Goal: Transaction & Acquisition: Purchase product/service

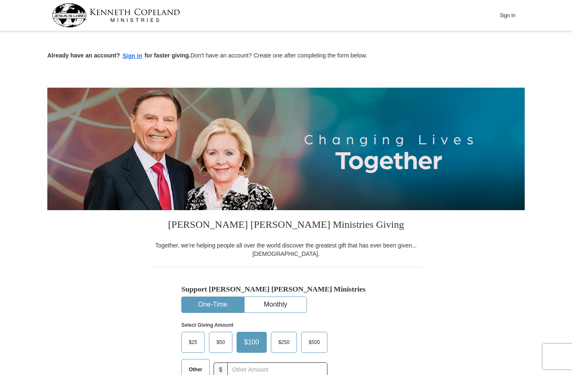
click at [510, 13] on button "Sign In" at bounding box center [507, 15] width 25 height 13
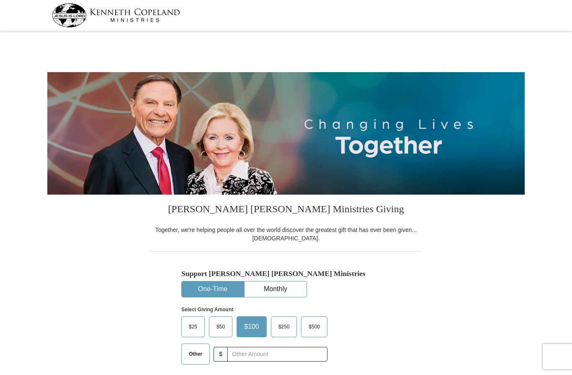
select select "PA"
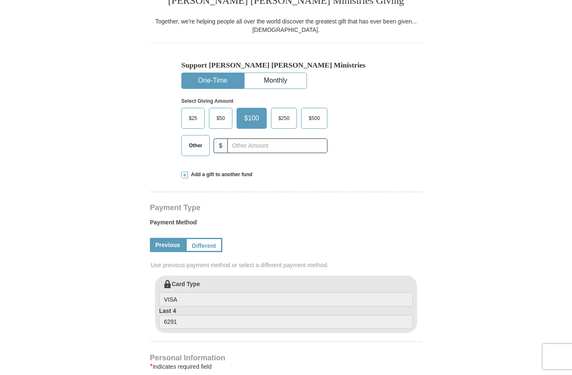
scroll to position [209, 0]
click at [190, 151] on label "Other" at bounding box center [196, 144] width 28 height 20
click at [0, 0] on input "Other" at bounding box center [0, 0] width 0 height 0
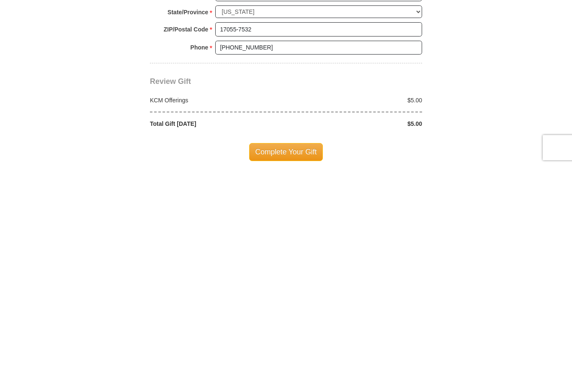
scroll to position [517, 0]
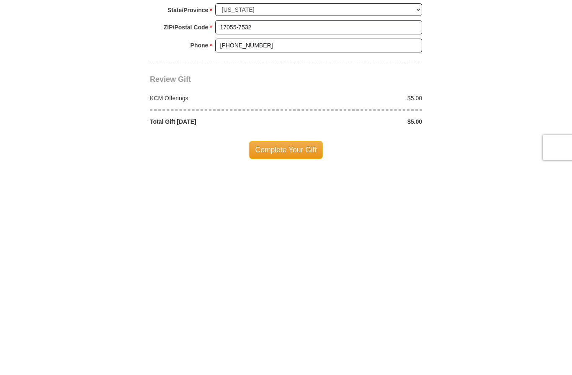
type input "5"
click at [287, 349] on span "Complete Your Gift" at bounding box center [286, 358] width 74 height 18
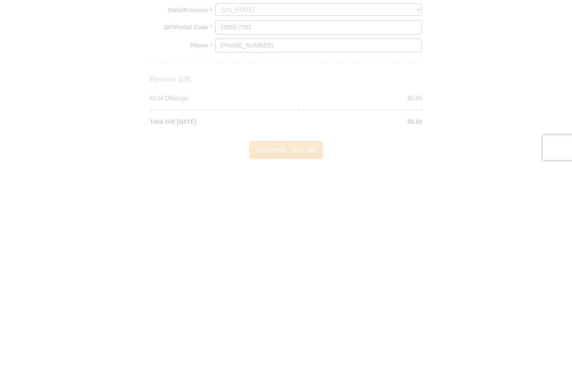
scroll to position [726, 0]
